Goal: Transaction & Acquisition: Obtain resource

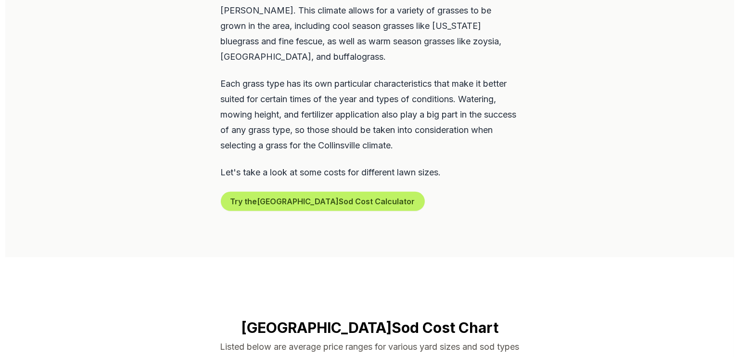
scroll to position [559, 0]
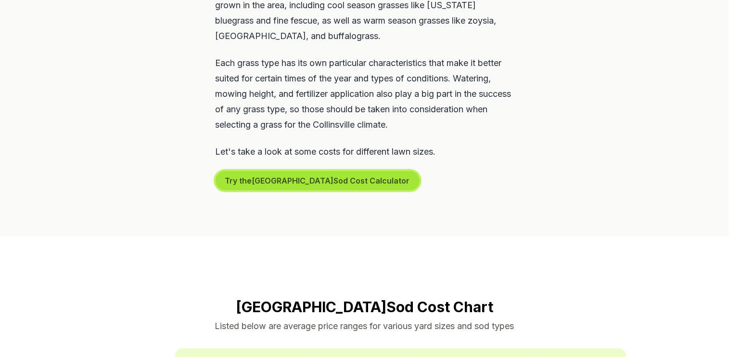
click at [284, 171] on button "Try the Collinsville Sod Cost Calculator" at bounding box center [318, 180] width 204 height 19
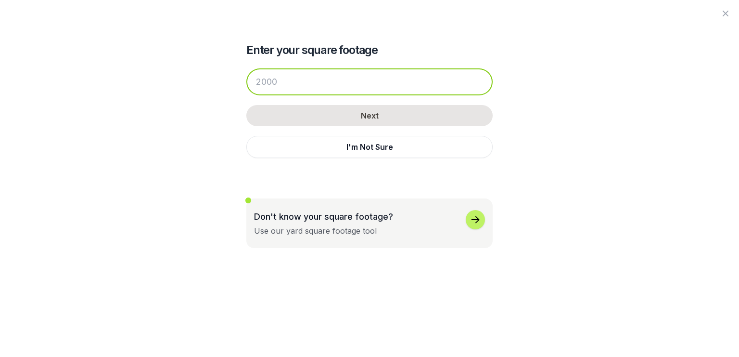
drag, startPoint x: 288, startPoint y: 84, endPoint x: 263, endPoint y: 60, distance: 34.7
click at [256, 82] on input "number" at bounding box center [369, 81] width 246 height 27
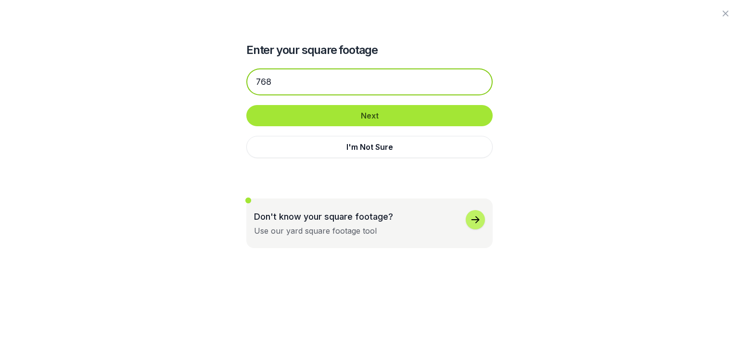
type input "768"
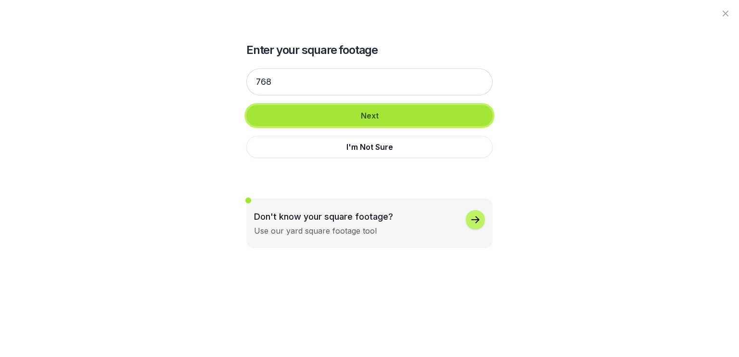
click at [321, 112] on button "Next" at bounding box center [369, 115] width 246 height 21
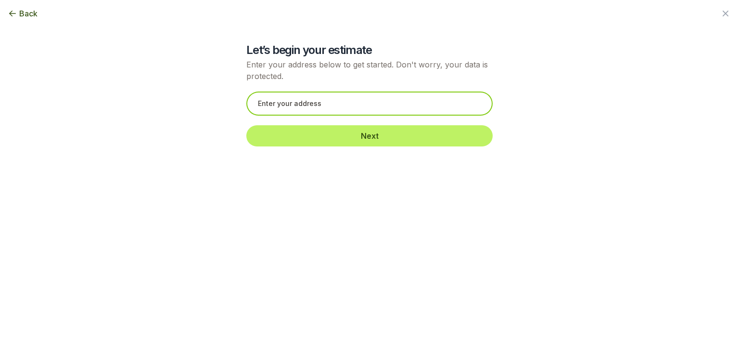
click at [322, 111] on input "text" at bounding box center [369, 103] width 246 height 24
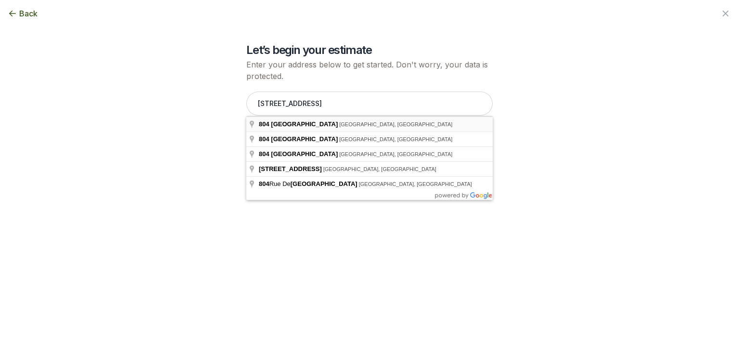
type input "[STREET_ADDRESS]"
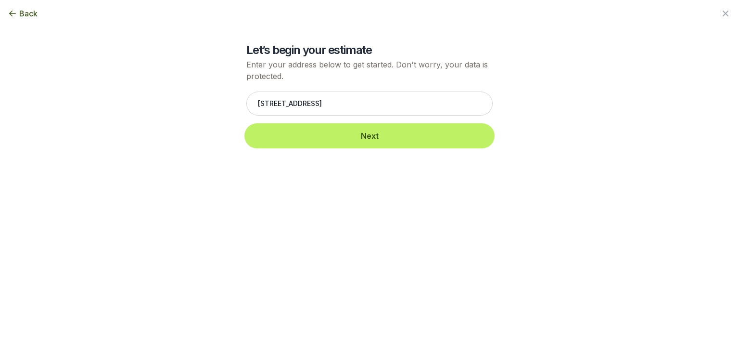
click at [303, 143] on button "Next" at bounding box center [369, 135] width 246 height 21
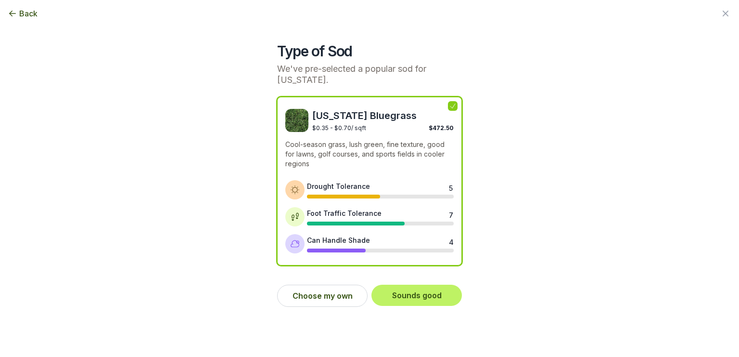
scroll to position [579, 0]
click at [326, 285] on button "Choose my own" at bounding box center [322, 296] width 91 height 22
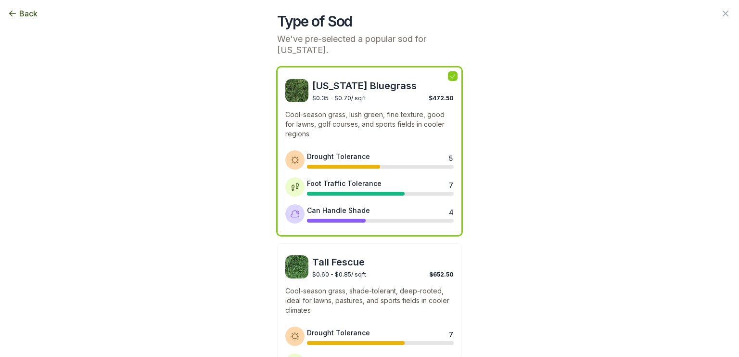
scroll to position [1060, 0]
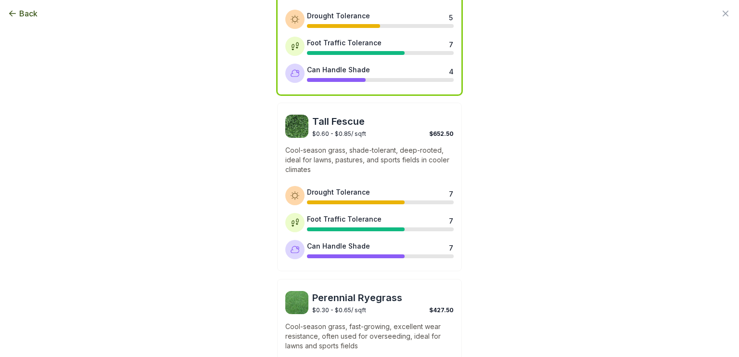
drag, startPoint x: 738, startPoint y: 352, endPoint x: 693, endPoint y: 336, distance: 47.7
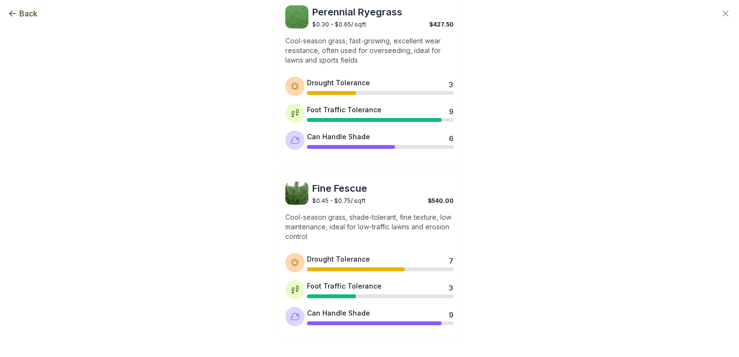
scroll to position [474, 0]
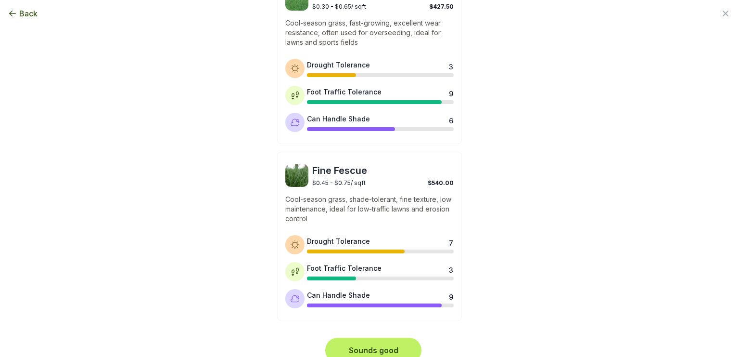
click at [384, 339] on button "Sounds good" at bounding box center [373, 349] width 92 height 21
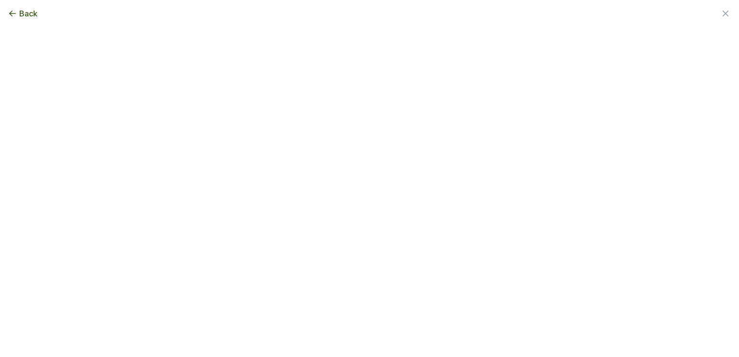
scroll to position [0, 0]
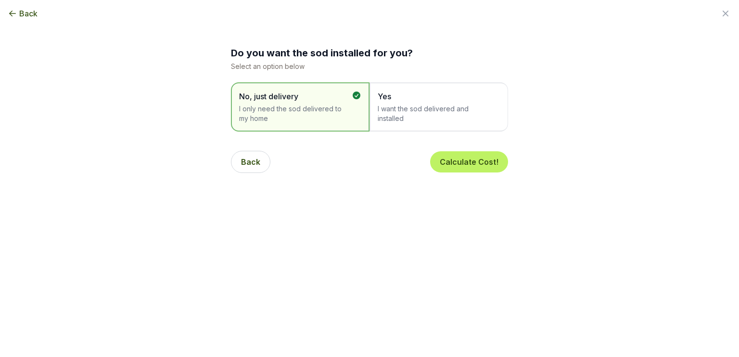
click at [396, 115] on span "I want the sod delivered and installed" at bounding box center [434, 113] width 113 height 19
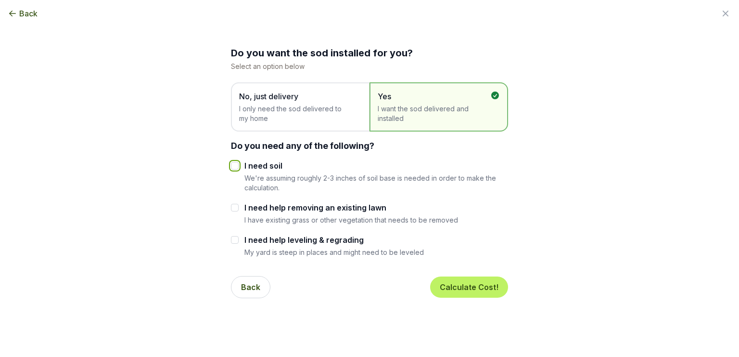
click at [232, 166] on input "I need soil" at bounding box center [235, 166] width 8 height 8
checkbox input "true"
click at [447, 285] on button "Calculate Cost!" at bounding box center [469, 286] width 78 height 21
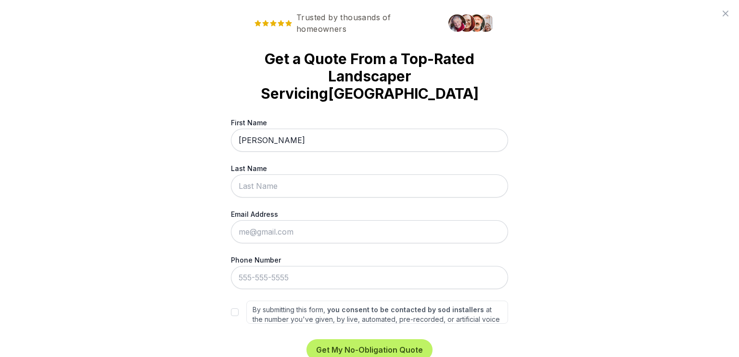
type input "[PERSON_NAME]"
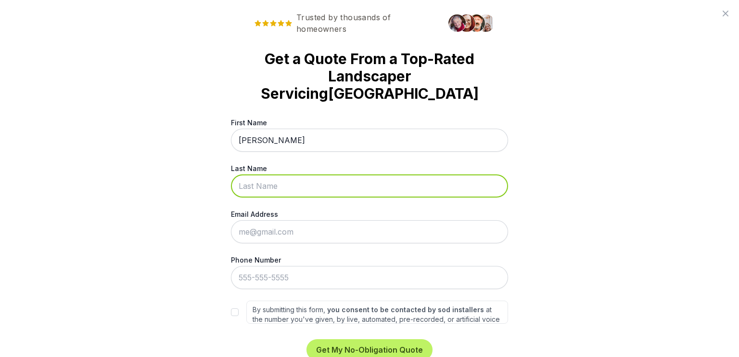
click at [251, 174] on input "Last Name" at bounding box center [369, 185] width 277 height 23
type input "[PERSON_NAME]"
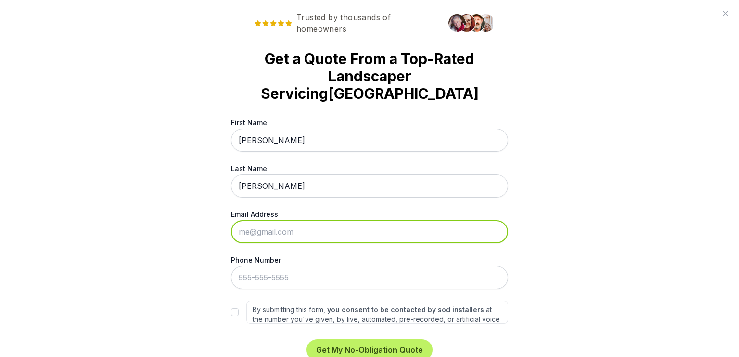
click at [247, 220] on input "Email Address" at bounding box center [369, 231] width 277 height 23
type input "[EMAIL_ADDRESS][DOMAIN_NAME]"
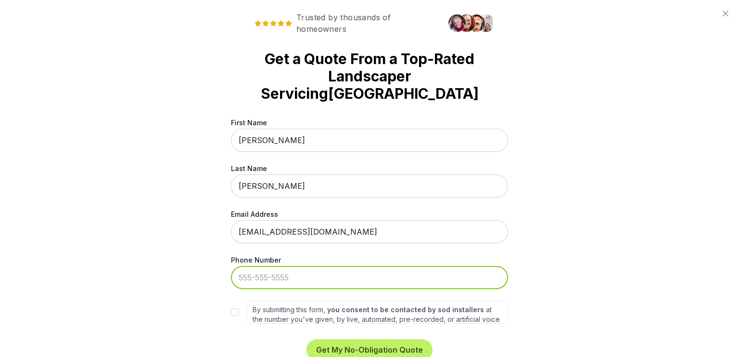
click at [257, 266] on input "Phone Number" at bounding box center [369, 277] width 277 height 23
type input "[PHONE_NUMBER]"
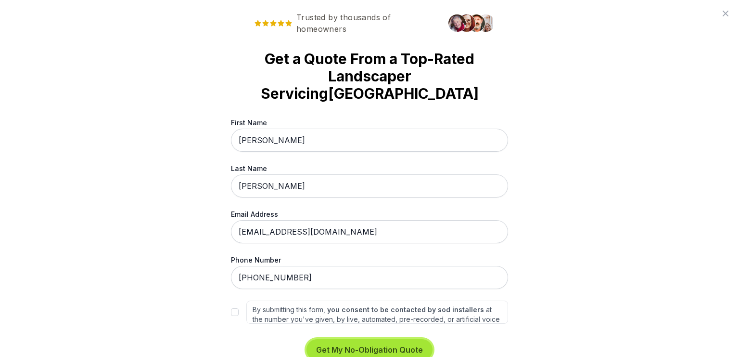
click at [388, 339] on button "Get My No-Obligation Quote" at bounding box center [370, 349] width 126 height 21
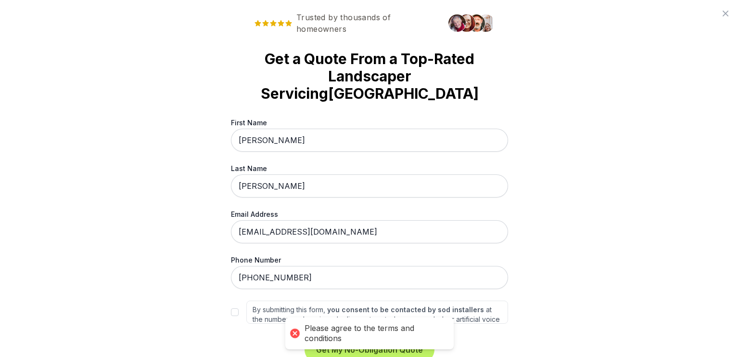
scroll to position [21, 0]
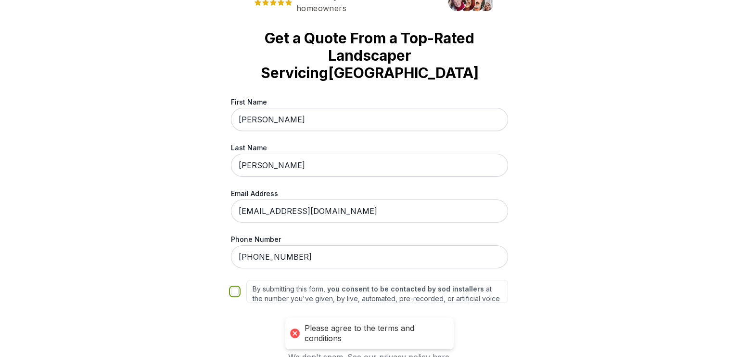
click at [232, 287] on input "By submitting this form, you consent to be contacted by sod installers at the n…" at bounding box center [235, 291] width 8 height 8
checkbox input "true"
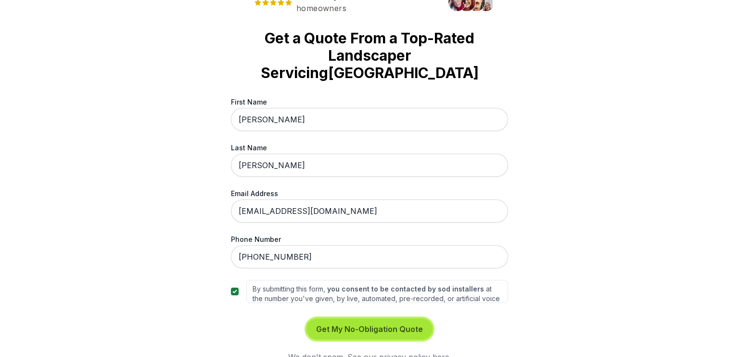
click at [354, 318] on button "Get My No-Obligation Quote" at bounding box center [370, 328] width 126 height 21
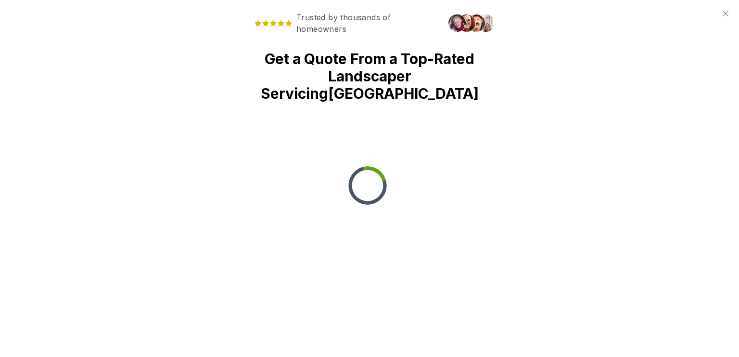
scroll to position [0, 0]
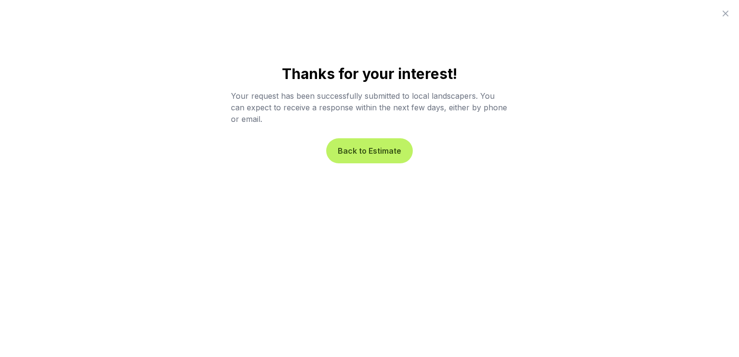
click at [377, 146] on button "Back to Estimate" at bounding box center [369, 150] width 83 height 21
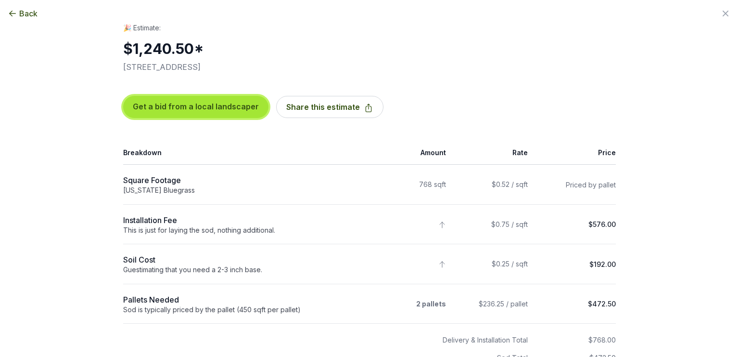
click at [214, 107] on button "Get a bid from a local landscaper" at bounding box center [195, 107] width 145 height 22
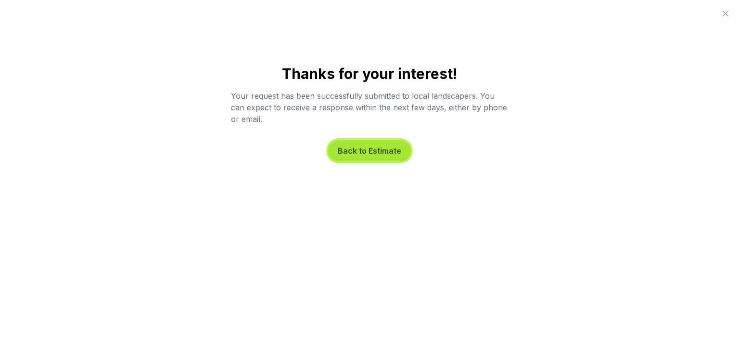
click at [358, 155] on button "Back to Estimate" at bounding box center [369, 150] width 83 height 21
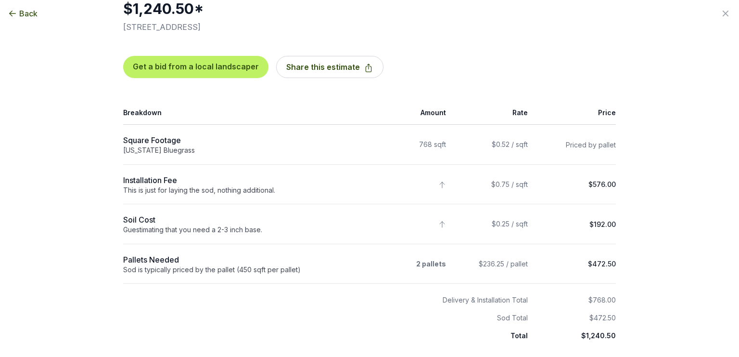
scroll to position [55, 0]
